Goal: Task Accomplishment & Management: Manage account settings

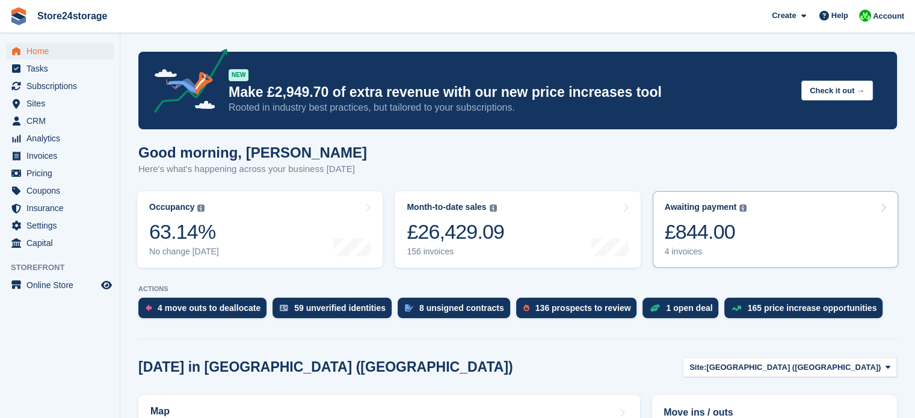
click at [744, 230] on link "Awaiting payment The total outstanding balance on all open invoices. £844.00 4 …" at bounding box center [774, 229] width 245 height 76
click at [770, 214] on link "Awaiting payment The total outstanding balance on all open invoices. £844.00 4 …" at bounding box center [774, 229] width 245 height 76
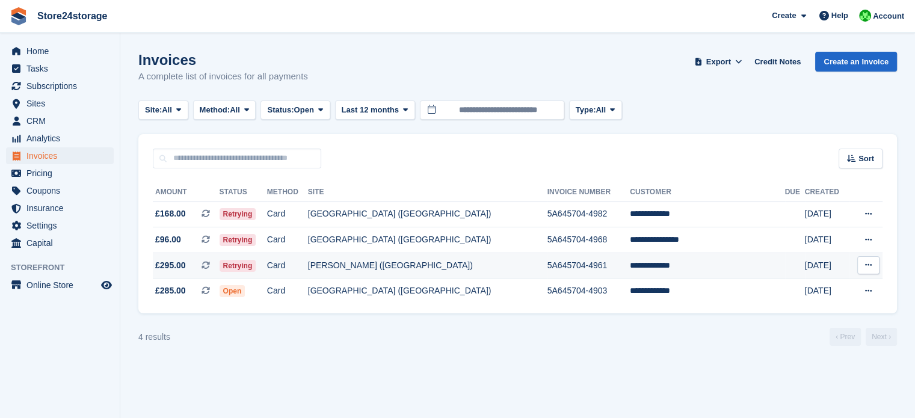
click at [870, 269] on icon at bounding box center [868, 265] width 7 height 8
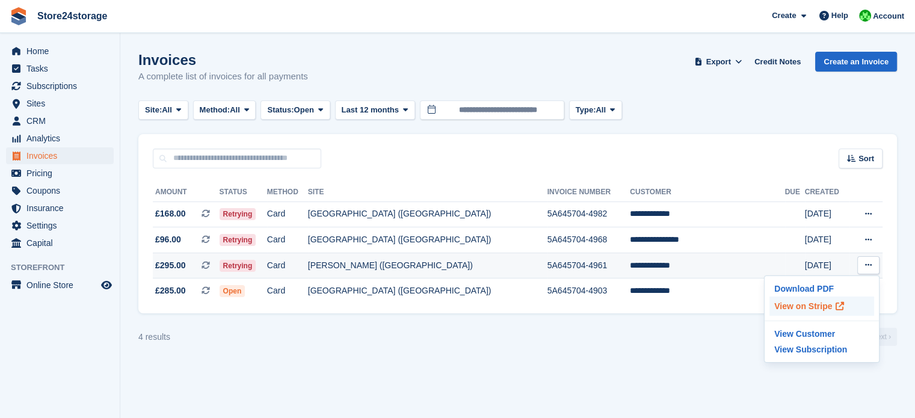
click at [789, 307] on p "View on Stripe" at bounding box center [821, 305] width 105 height 19
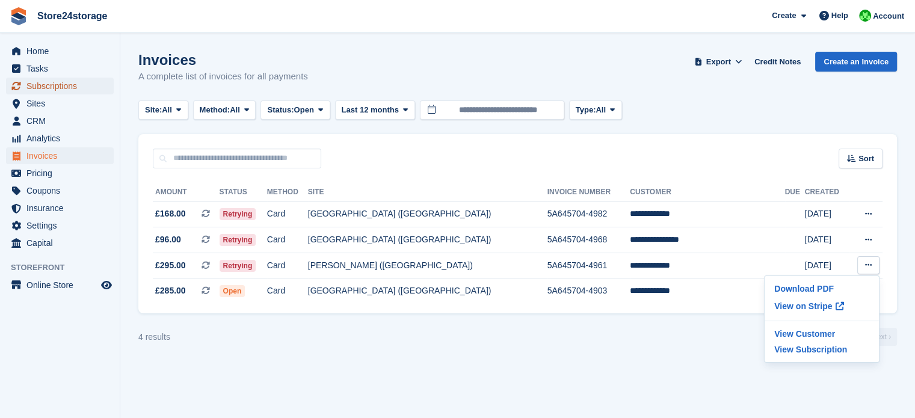
click at [65, 86] on span "Subscriptions" at bounding box center [62, 86] width 72 height 17
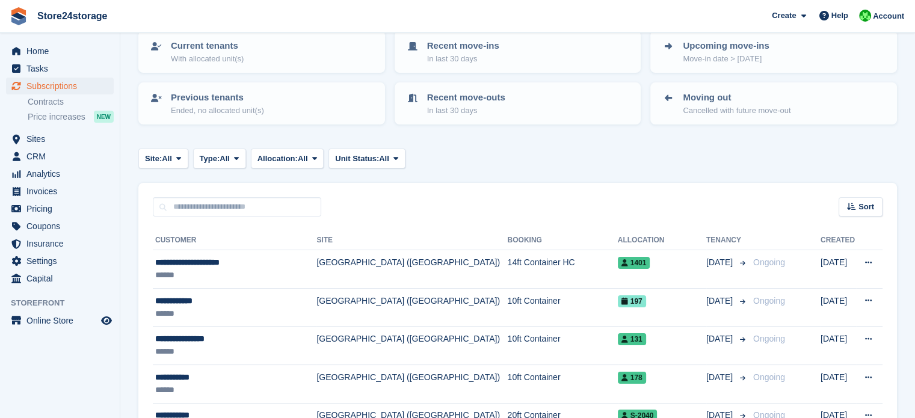
scroll to position [60, 0]
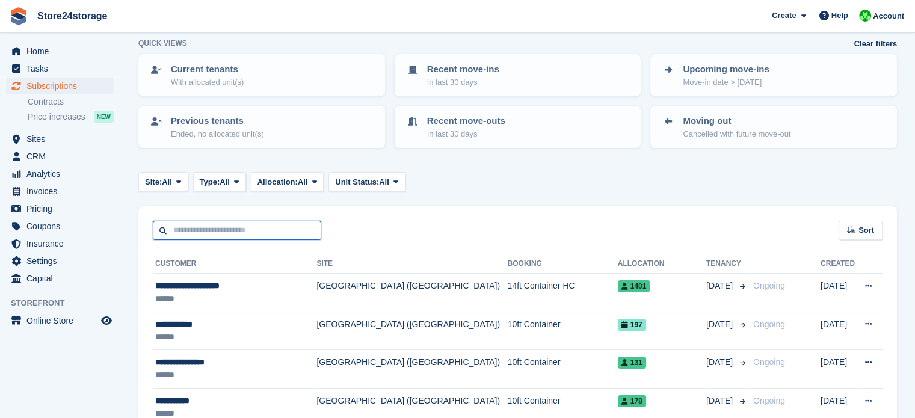
click at [251, 226] on input "text" at bounding box center [237, 231] width 168 height 20
type input "*******"
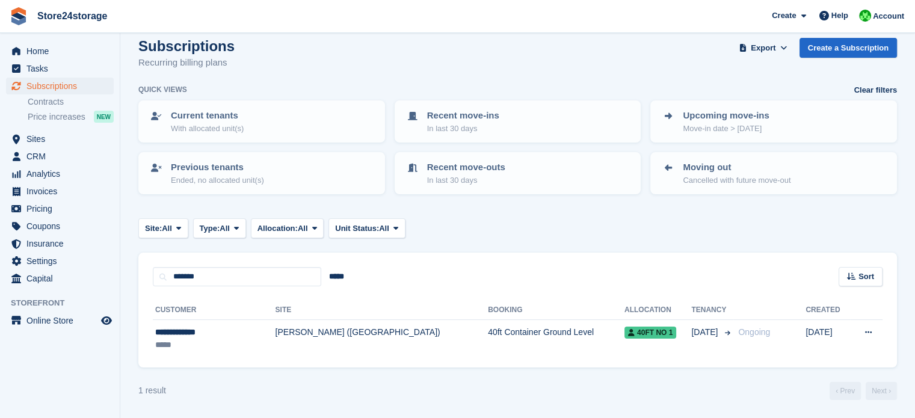
scroll to position [12, 0]
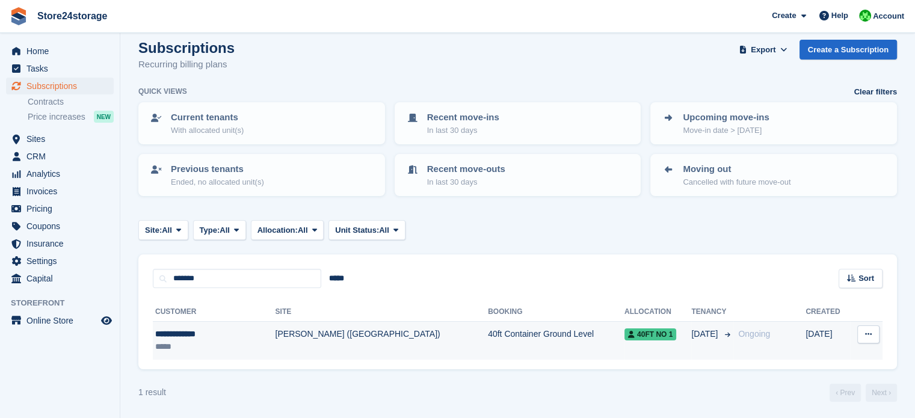
click at [217, 332] on div "**********" at bounding box center [201, 334] width 93 height 13
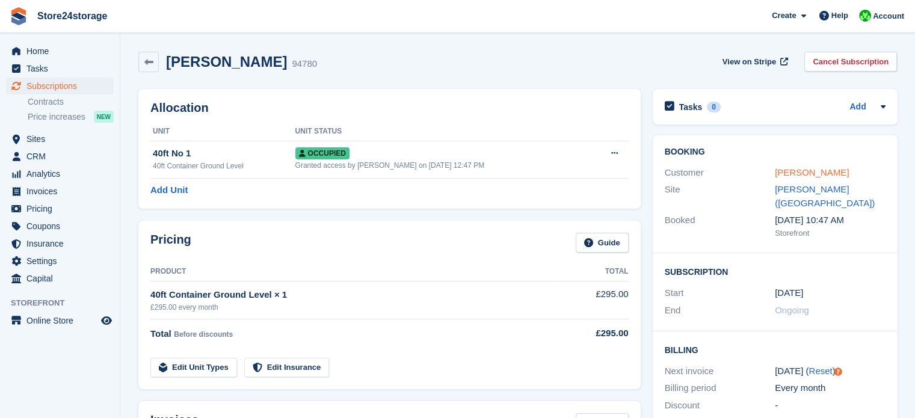
click at [787, 173] on link "Claudiu Nania" at bounding box center [812, 172] width 74 height 10
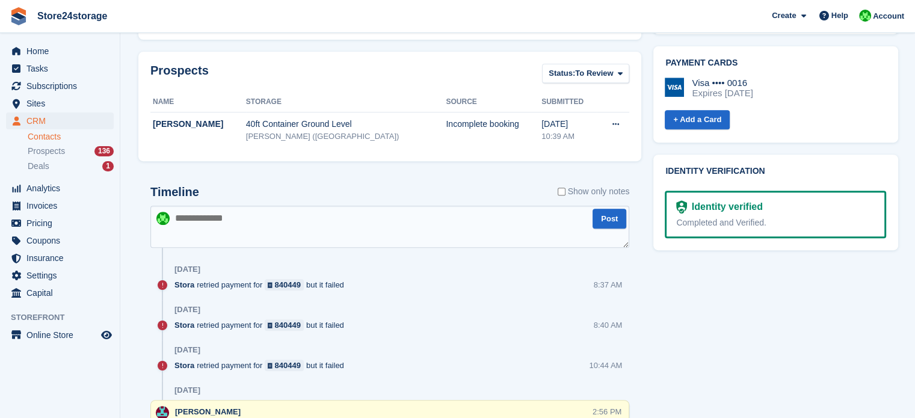
scroll to position [541, 0]
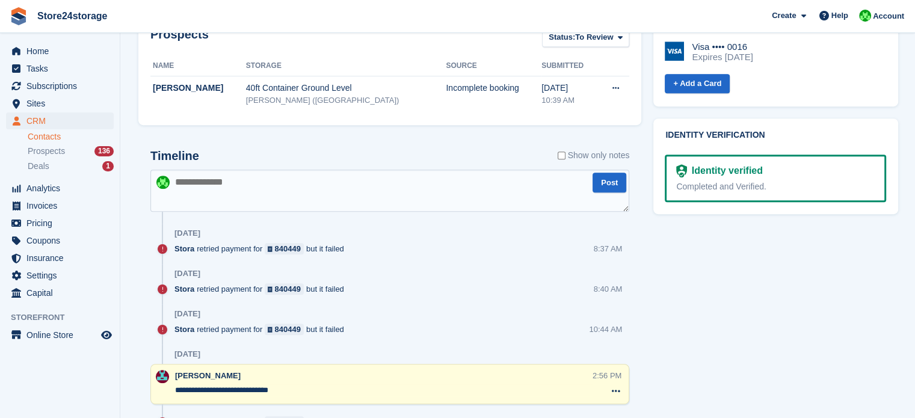
click at [266, 191] on textarea at bounding box center [389, 191] width 479 height 42
type textarea "**********"
click at [601, 183] on button "Post" at bounding box center [609, 183] width 34 height 20
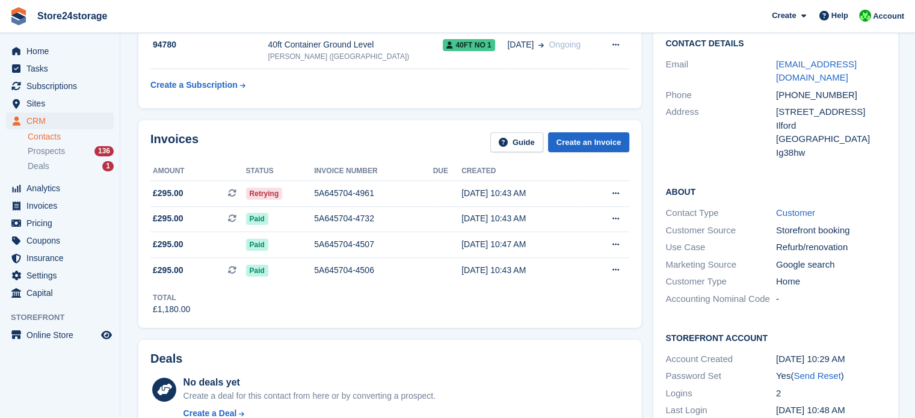
scroll to position [0, 0]
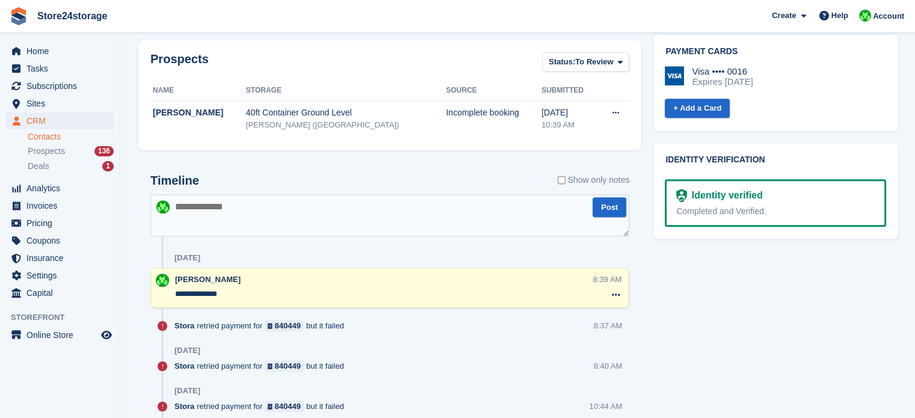
scroll to position [541, 0]
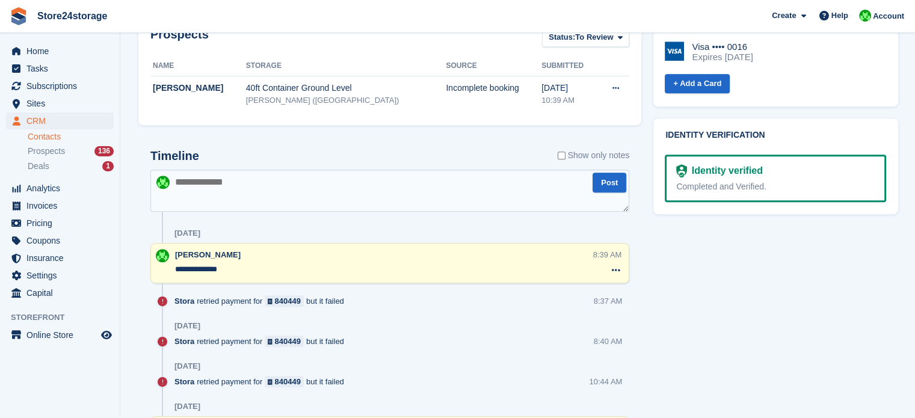
click at [250, 182] on textarea at bounding box center [389, 191] width 479 height 42
type textarea "**********"
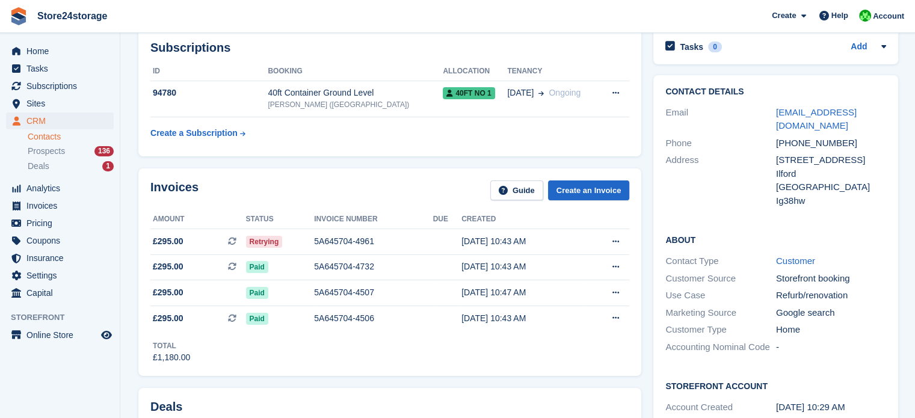
scroll to position [0, 0]
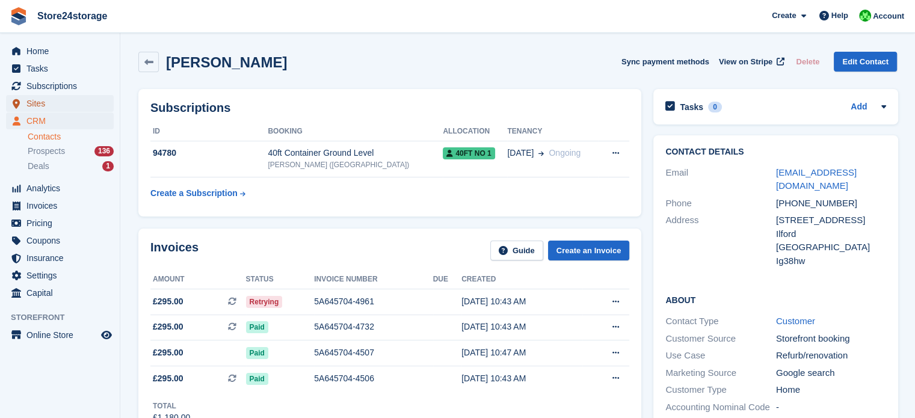
click at [64, 103] on span "Sites" at bounding box center [62, 103] width 72 height 17
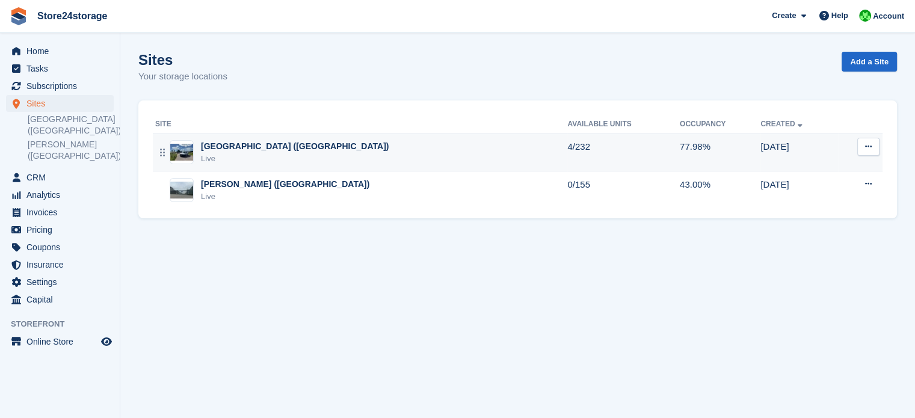
click at [273, 144] on div "[GEOGRAPHIC_DATA] ([GEOGRAPHIC_DATA])" at bounding box center [295, 146] width 188 height 13
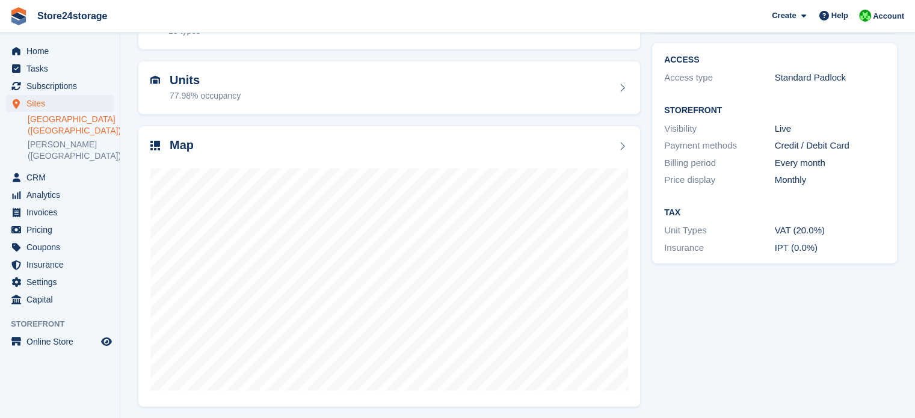
scroll to position [94, 0]
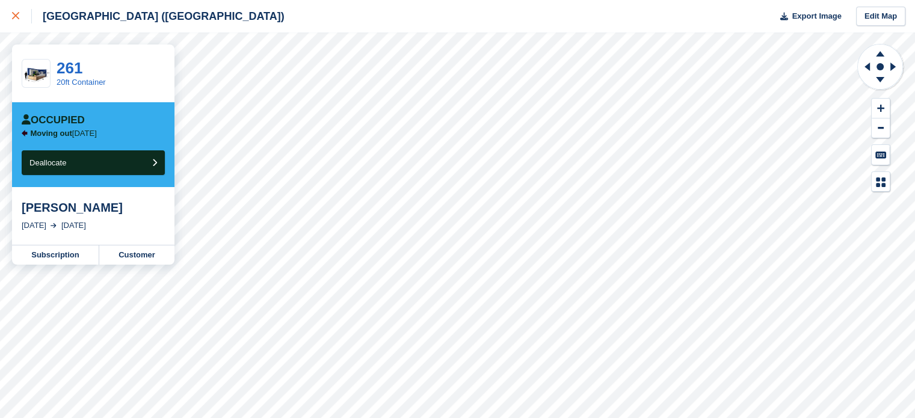
click at [14, 16] on icon at bounding box center [15, 15] width 7 height 7
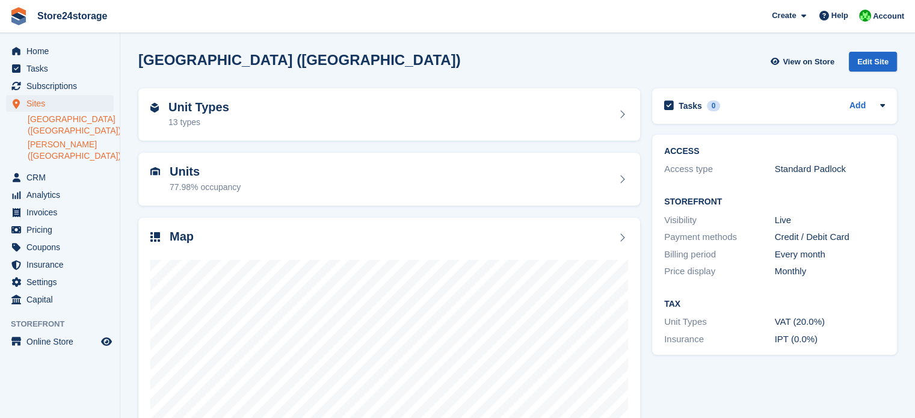
click at [96, 146] on link "[PERSON_NAME] ([GEOGRAPHIC_DATA])" at bounding box center [71, 150] width 86 height 23
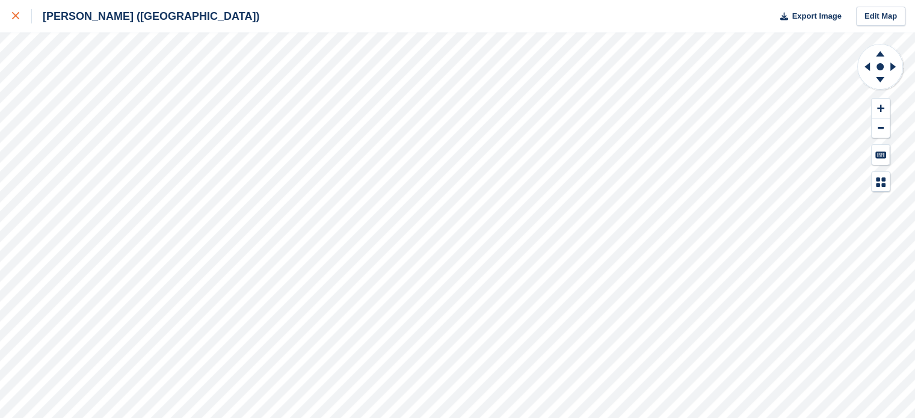
click at [13, 16] on icon at bounding box center [15, 15] width 7 height 7
